Goal: Transaction & Acquisition: Purchase product/service

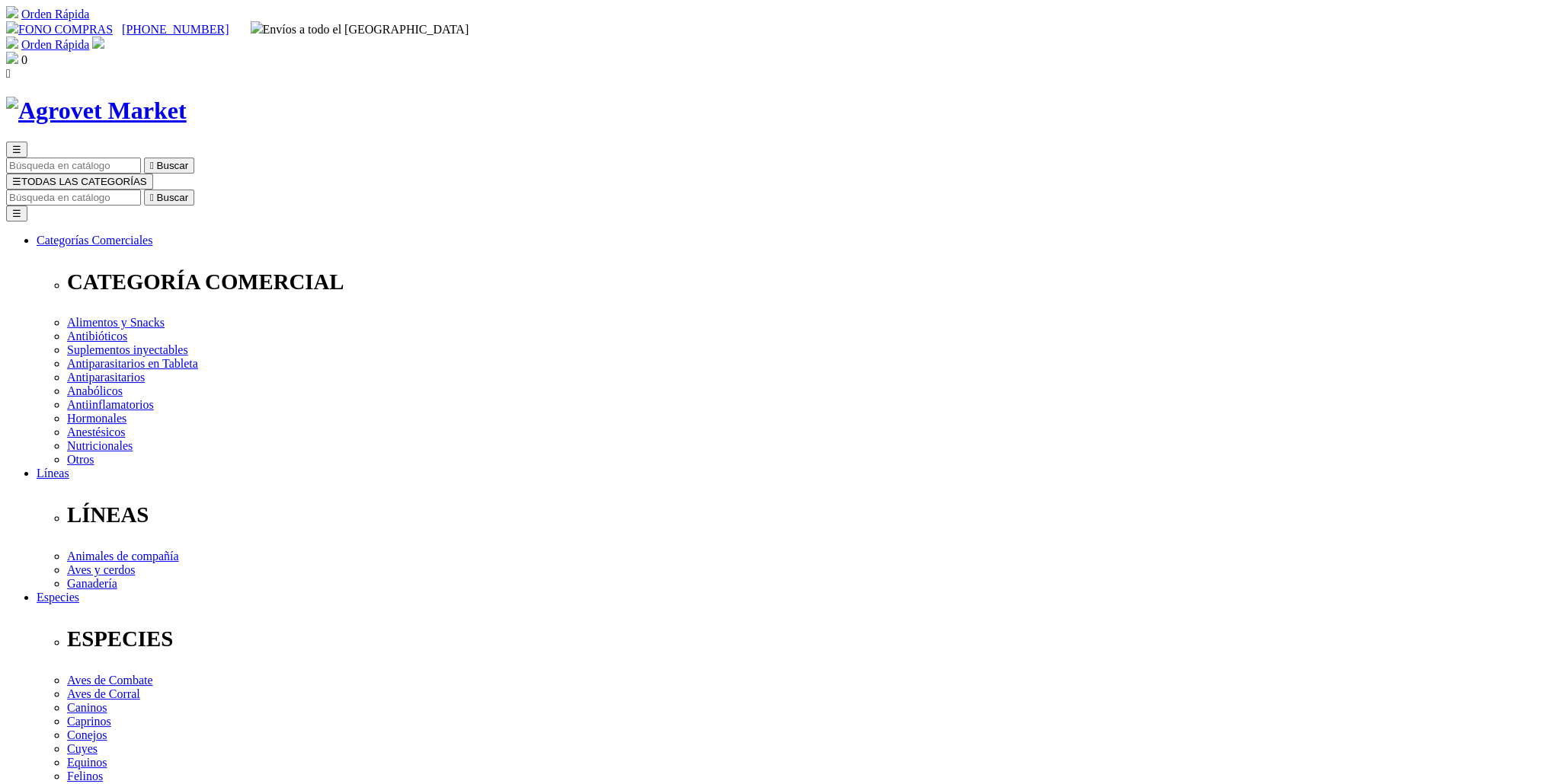
select select "381"
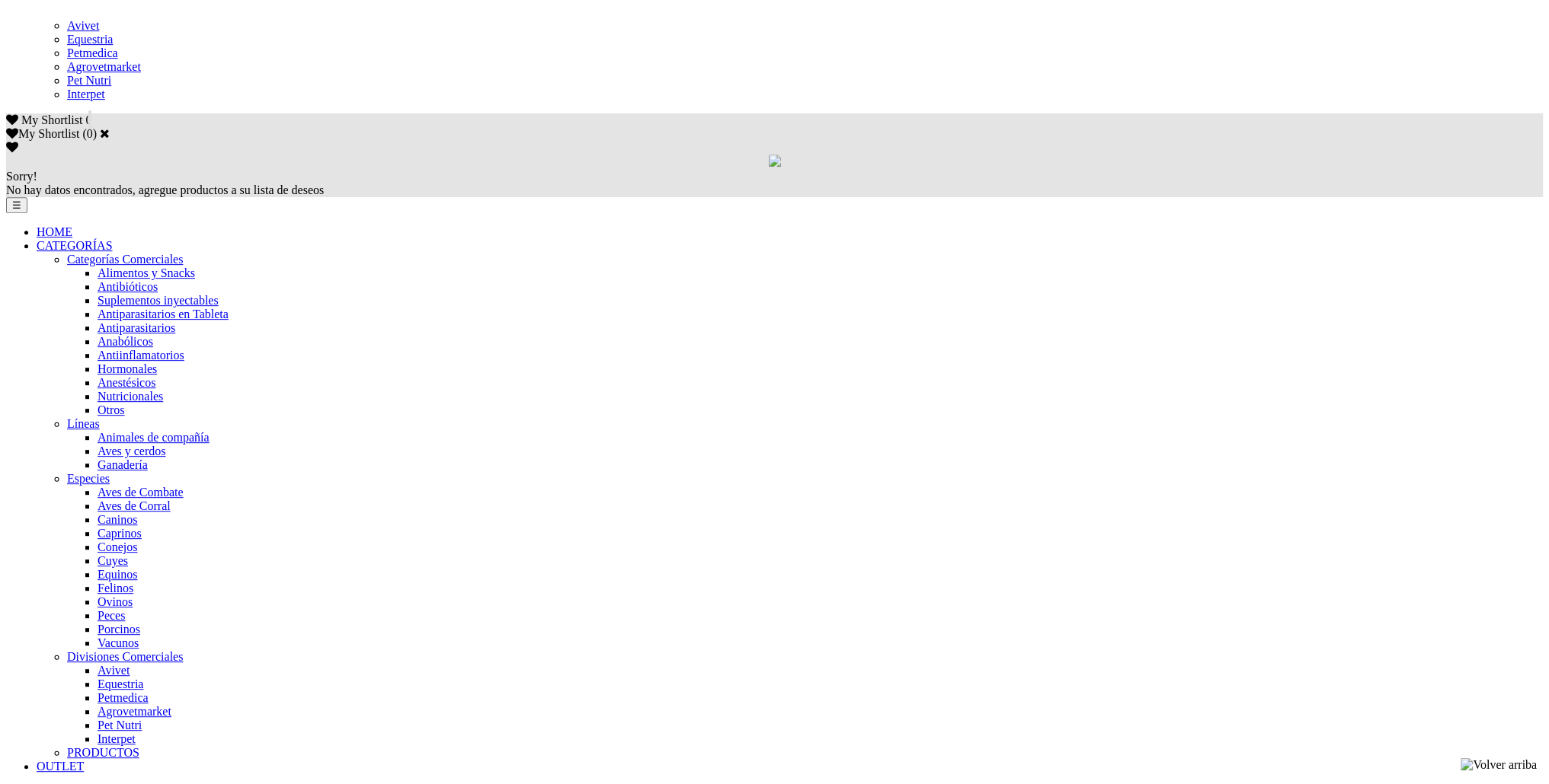
scroll to position [908, 0]
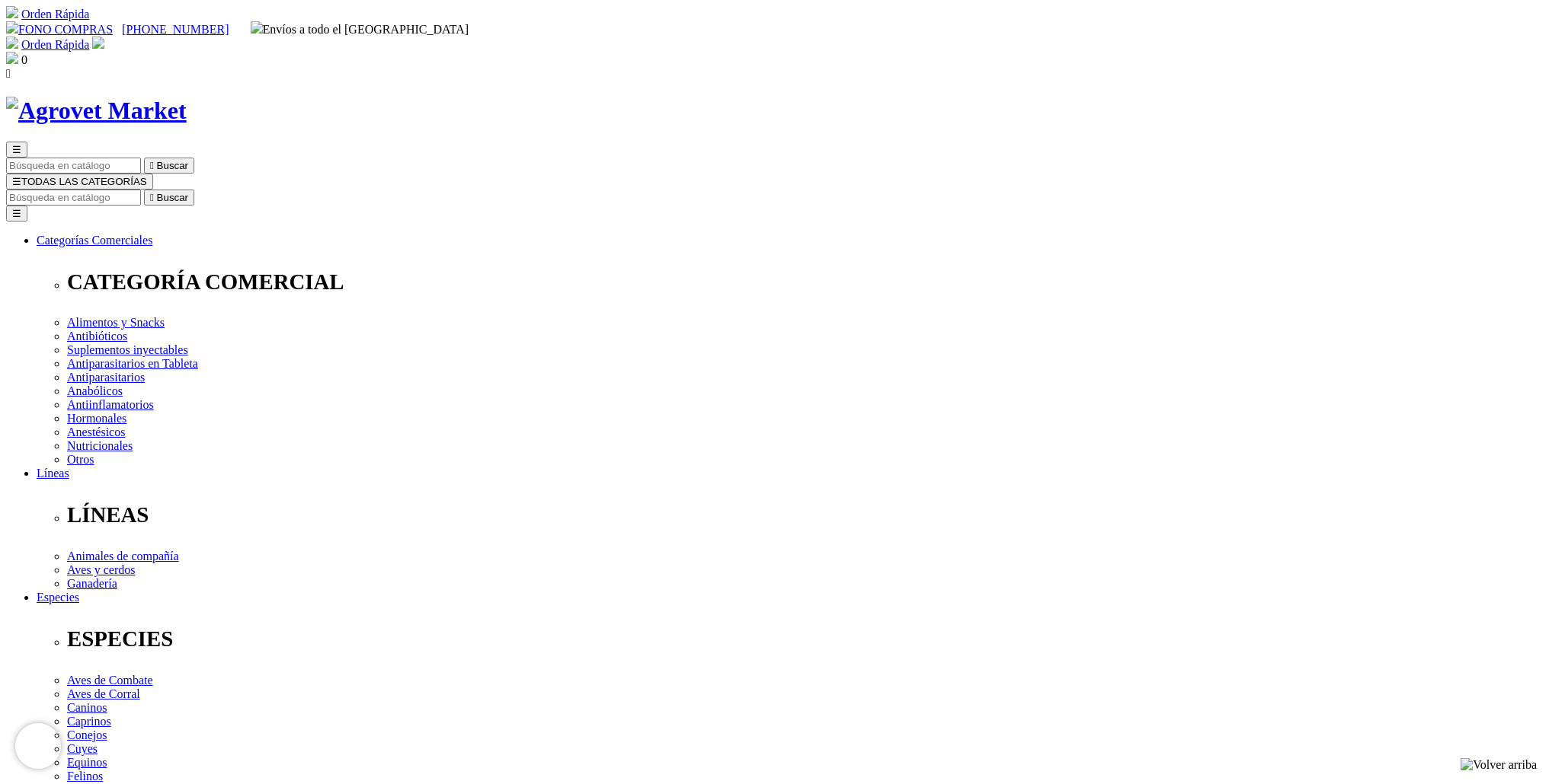
select select "381"
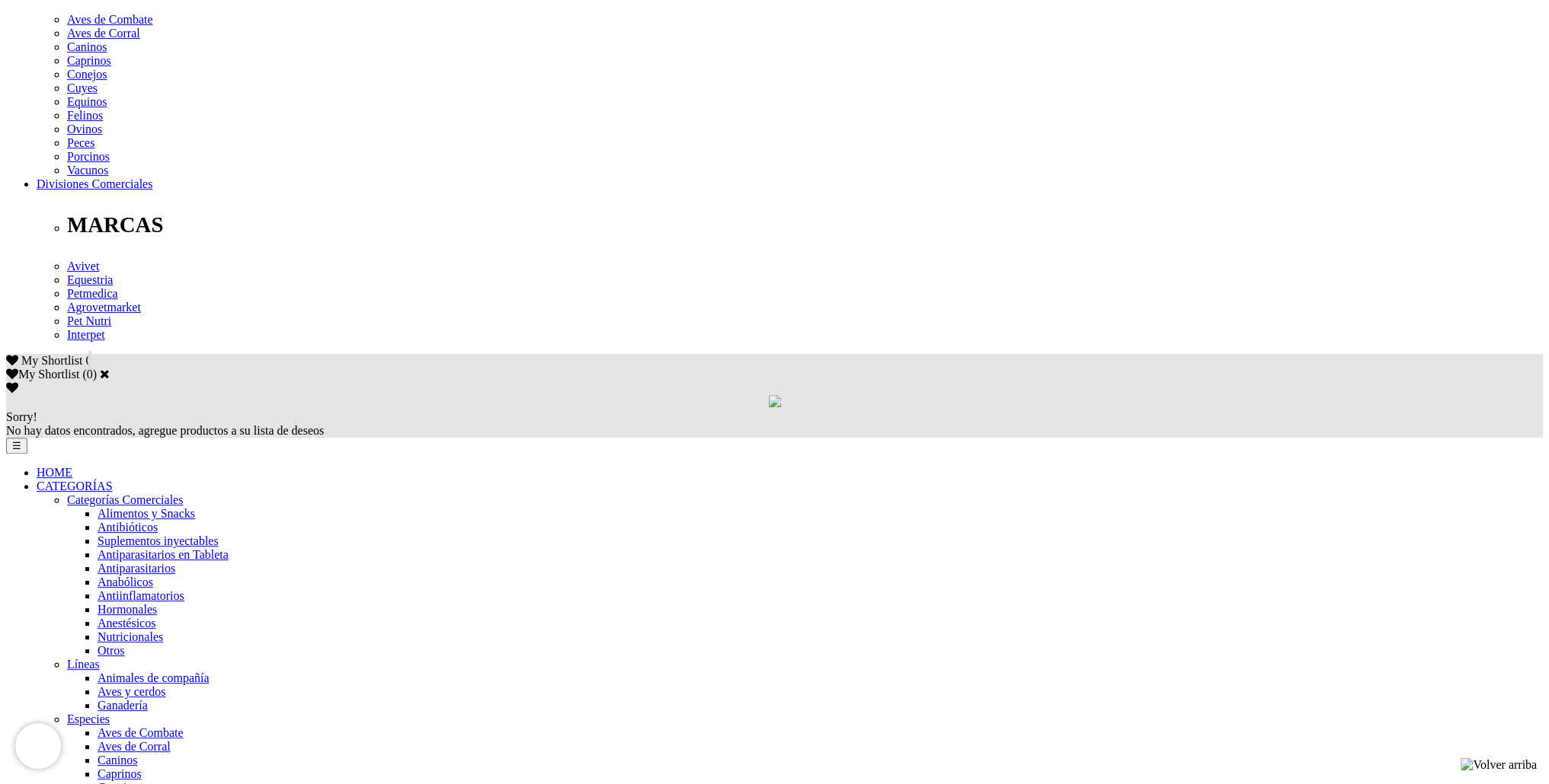
scroll to position [908, 0]
